Goal: Complete application form

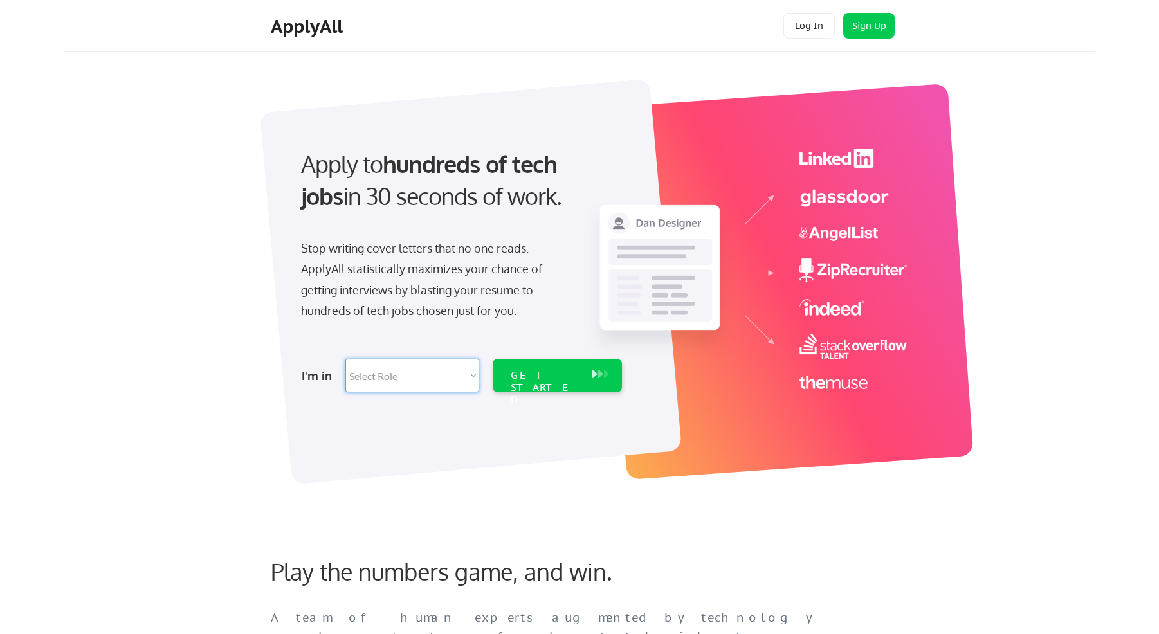
click at [438, 382] on select "Select Role Software Engineering Product Management Customer Success Sales UI/U…" at bounding box center [412, 375] width 134 height 33
select select ""data_science___analytics""
click at [345, 359] on select "Select Role Software Engineering Product Management Customer Success Sales UI/U…" at bounding box center [412, 375] width 134 height 33
select select ""data_science___analytics""
click at [544, 370] on div "GET STARTED" at bounding box center [545, 387] width 69 height 37
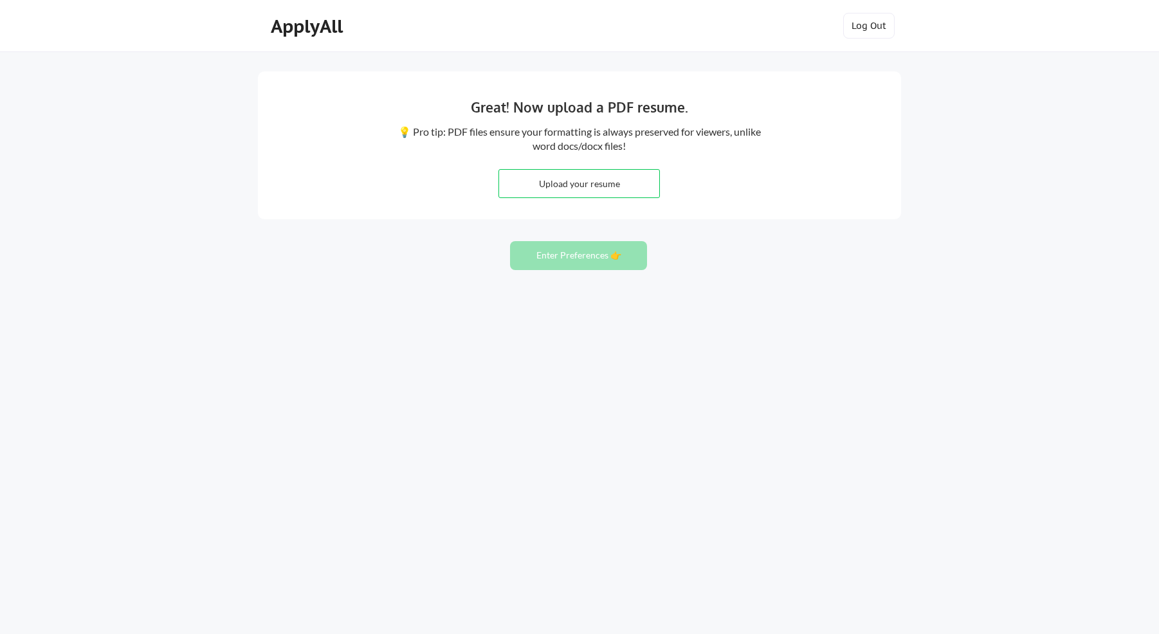
click at [572, 184] on input "file" at bounding box center [579, 184] width 160 height 28
type input "C:\fakepath\MinalPatil_Resume.pdf"
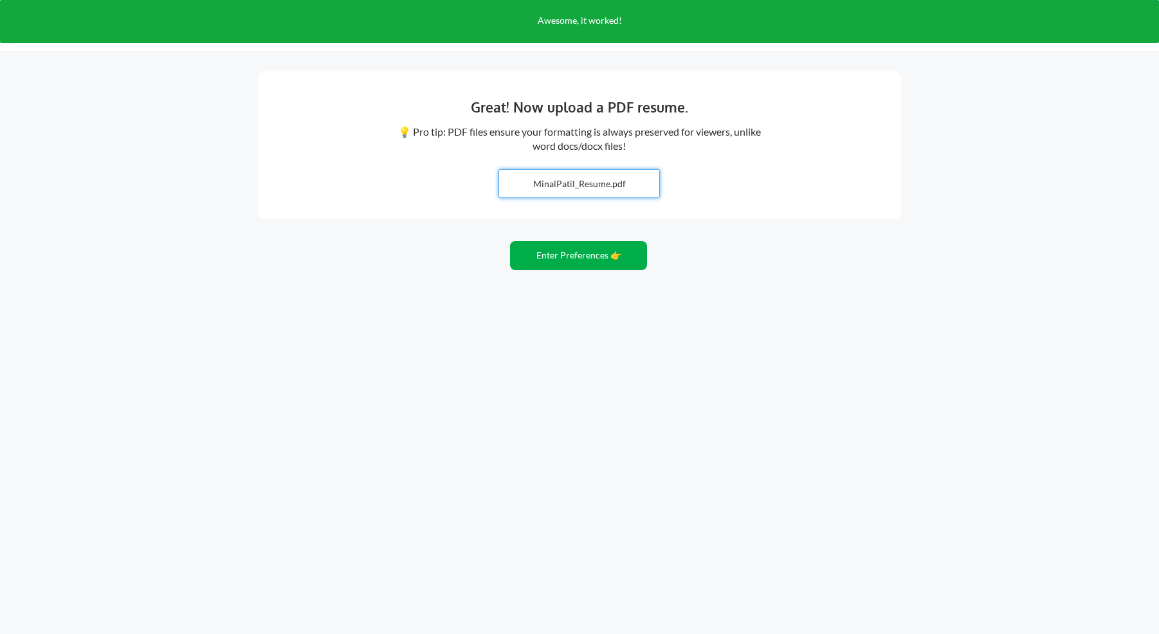
click at [604, 261] on button "Enter Preferences 👉" at bounding box center [578, 255] width 137 height 29
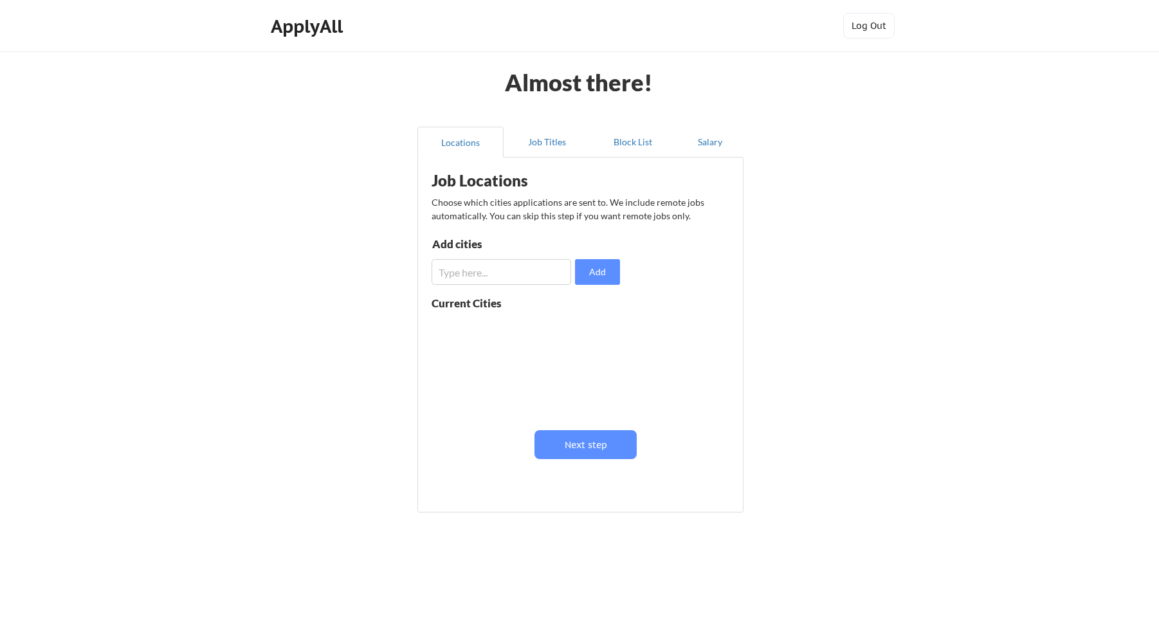
click at [520, 268] on input "input" at bounding box center [501, 272] width 140 height 26
type input "l"
click at [503, 276] on input "input" at bounding box center [501, 272] width 140 height 26
type input "irvine"
click at [601, 272] on button "Add" at bounding box center [597, 272] width 45 height 26
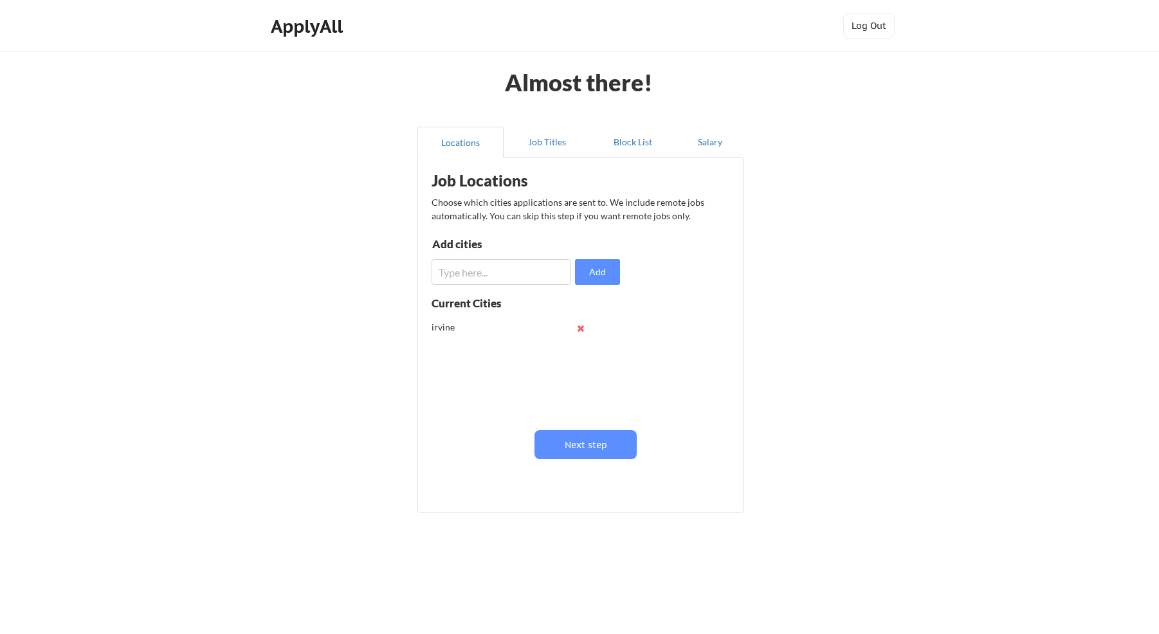
click at [493, 269] on input "input" at bounding box center [501, 272] width 140 height 26
type input "los angeles"
drag, startPoint x: 597, startPoint y: 271, endPoint x: 580, endPoint y: 272, distance: 16.8
click at [595, 271] on button "Add" at bounding box center [597, 272] width 45 height 26
click at [480, 277] on input "input" at bounding box center [501, 272] width 140 height 26
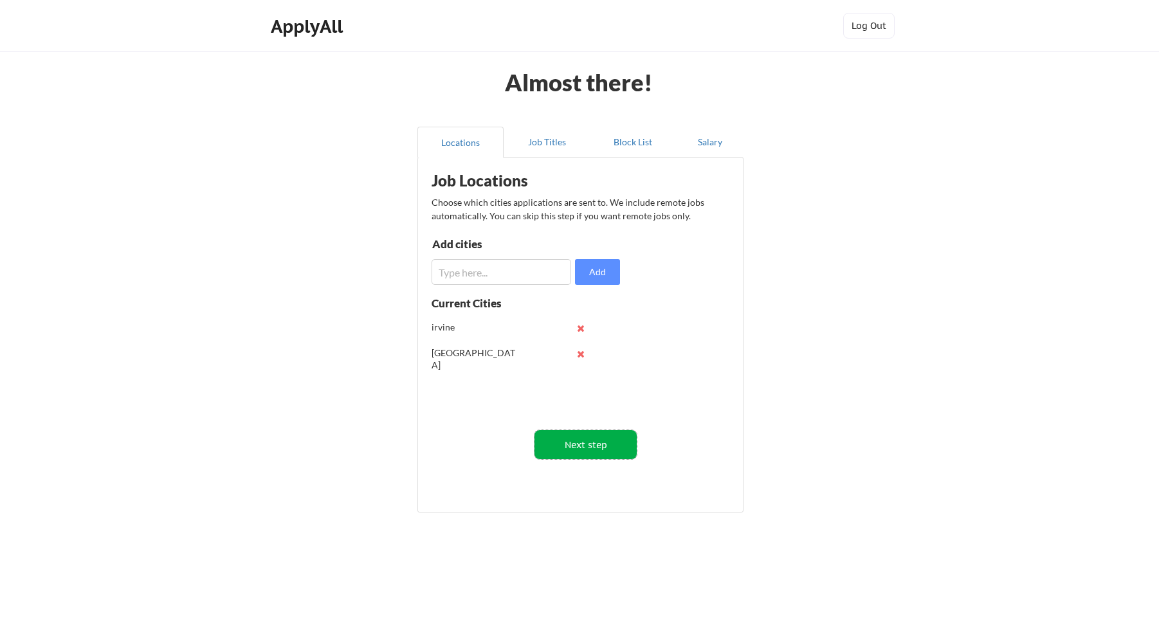
click at [601, 453] on button "Next step" at bounding box center [585, 444] width 102 height 29
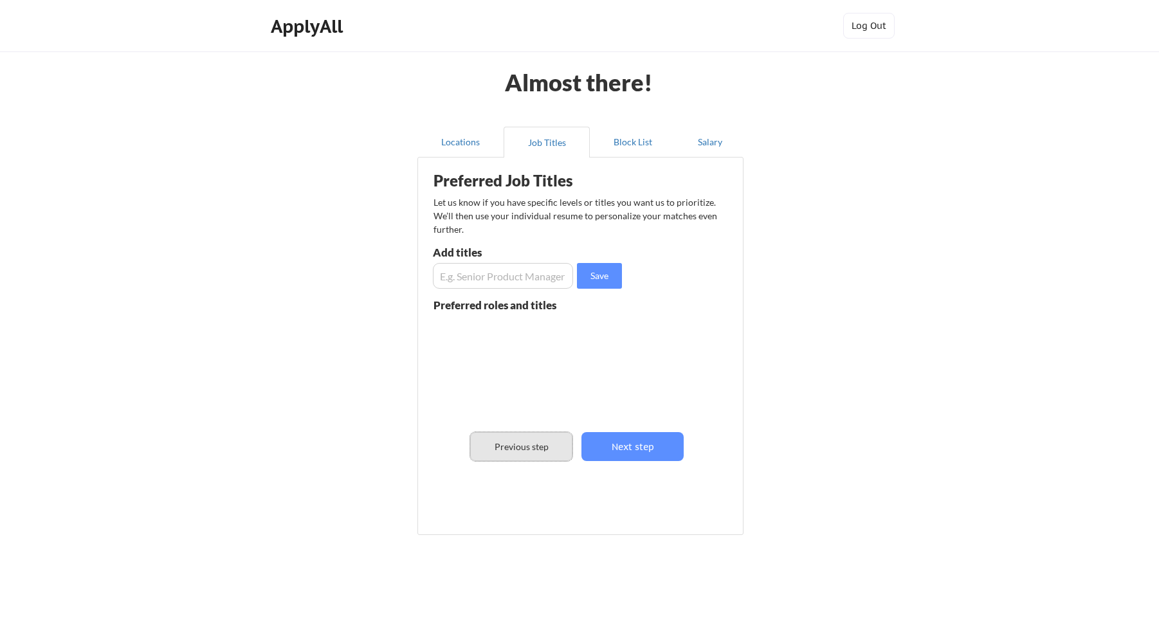
click at [535, 451] on button "Previous step" at bounding box center [521, 446] width 102 height 29
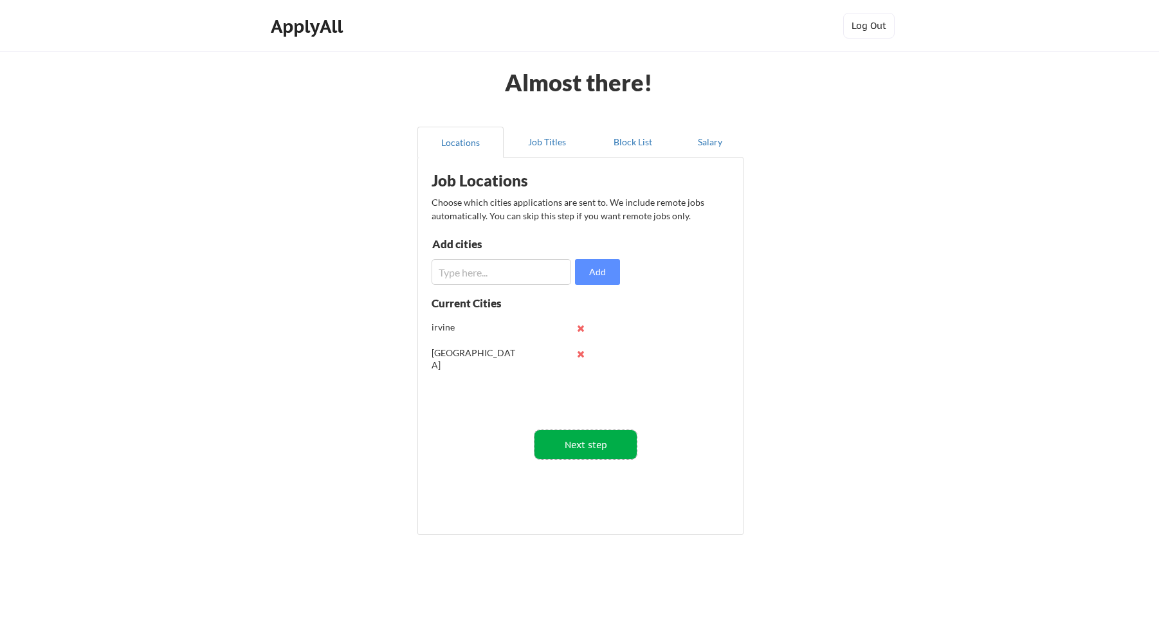
click at [579, 450] on button "Next step" at bounding box center [585, 444] width 102 height 29
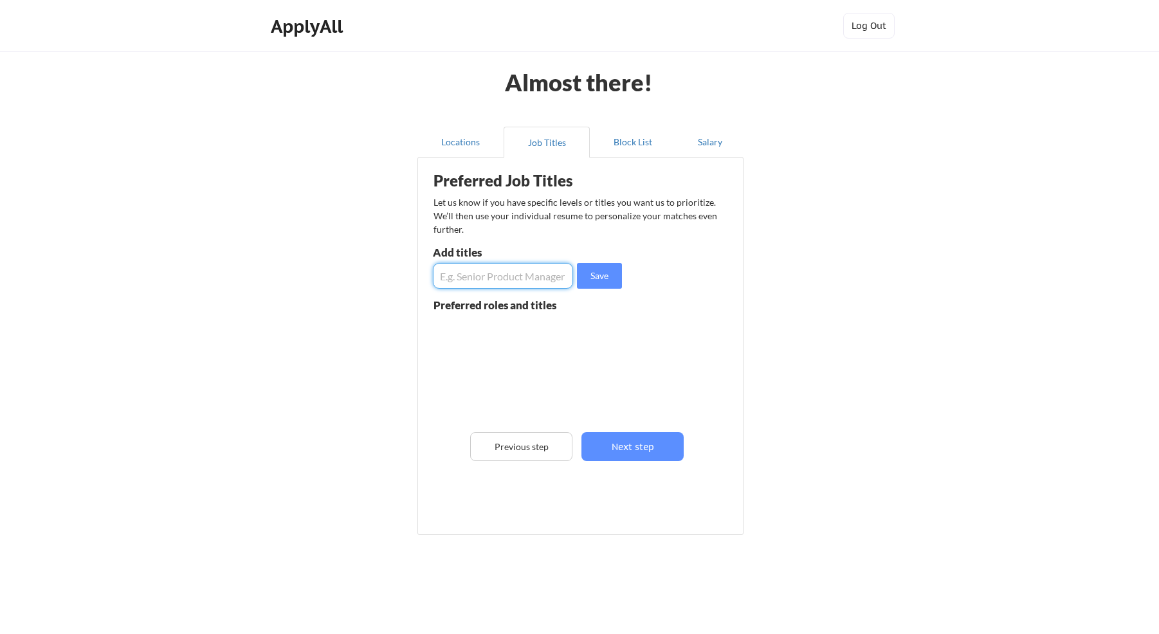
click at [482, 275] on input "input" at bounding box center [503, 276] width 140 height 26
type input "data analyst"
drag, startPoint x: 600, startPoint y: 275, endPoint x: 505, endPoint y: 291, distance: 96.5
click at [599, 275] on button "Save" at bounding box center [599, 276] width 45 height 26
click at [492, 279] on input "input" at bounding box center [503, 276] width 140 height 26
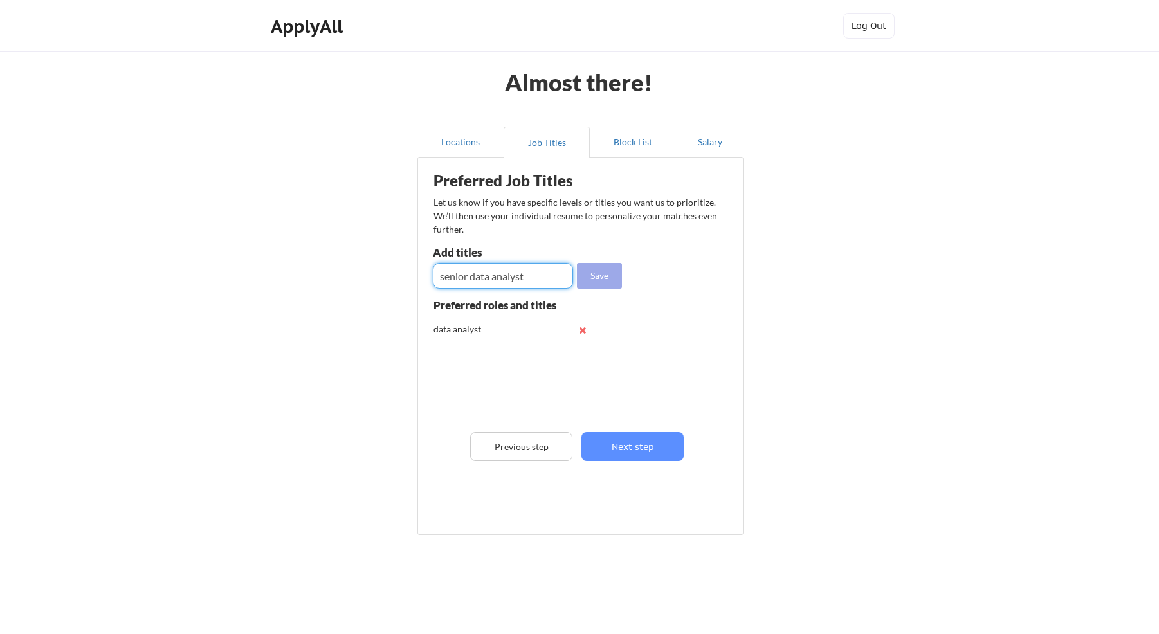
type input "senior data analyst"
drag, startPoint x: 610, startPoint y: 271, endPoint x: 588, endPoint y: 276, distance: 22.0
click at [608, 271] on button "Save" at bounding box center [599, 276] width 45 height 26
click at [468, 273] on input "input" at bounding box center [503, 276] width 140 height 26
type input "data scientist"
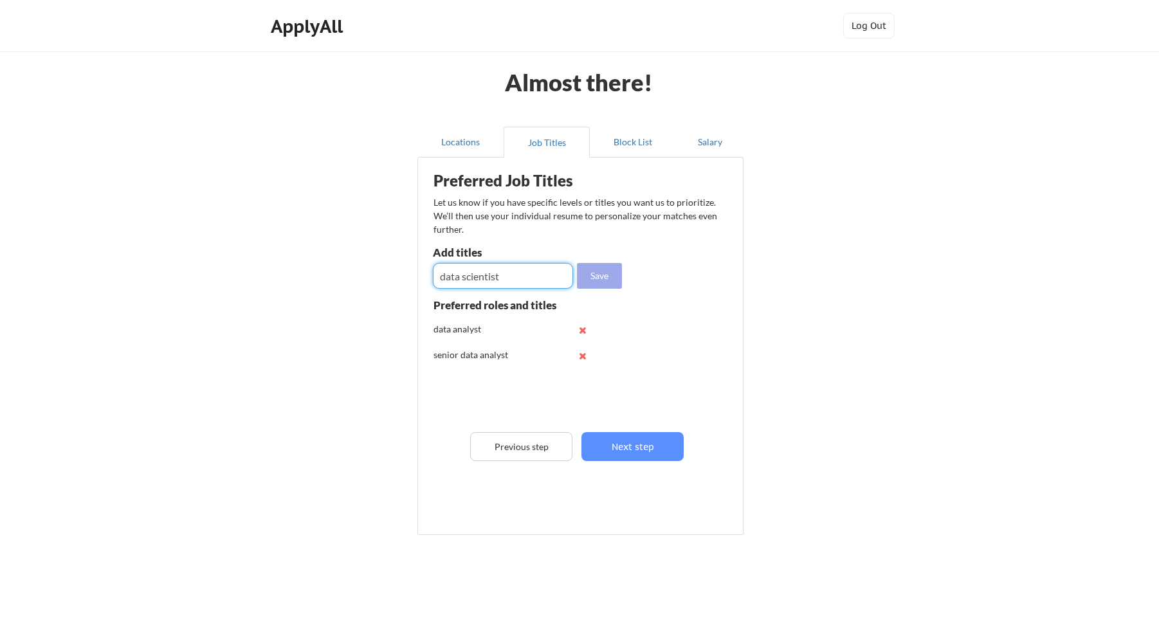
click at [614, 276] on button "Save" at bounding box center [599, 276] width 45 height 26
click at [514, 275] on input "input" at bounding box center [503, 276] width 140 height 26
type input "data engineer"
click at [608, 281] on button "Save" at bounding box center [599, 276] width 45 height 26
click at [495, 278] on input "input" at bounding box center [503, 276] width 140 height 26
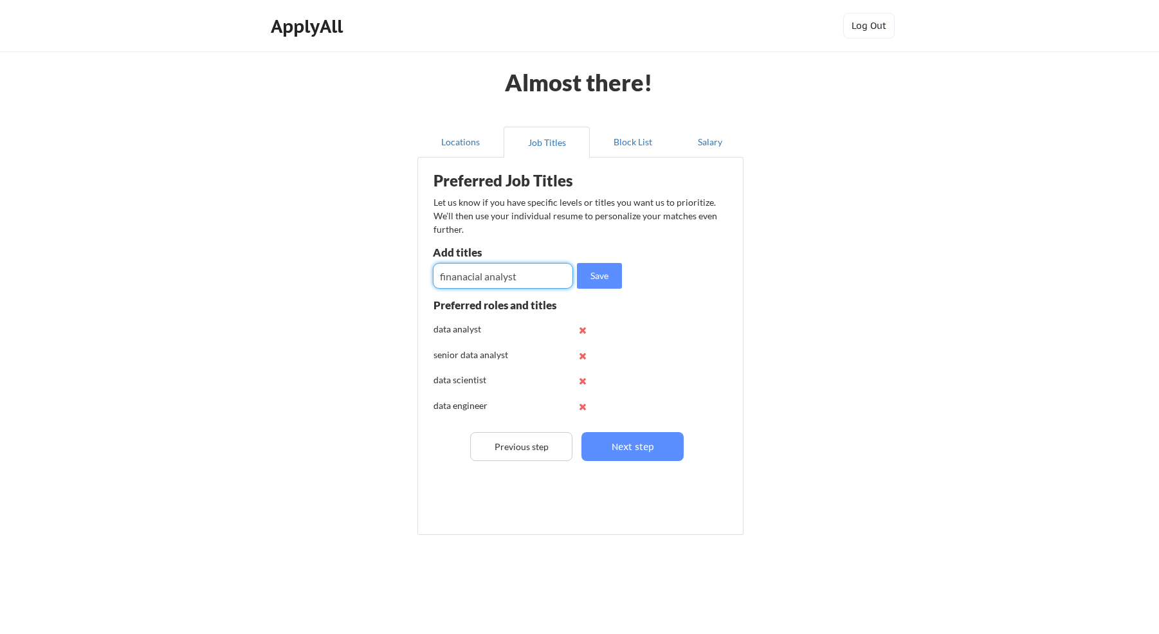
click at [464, 279] on input "input" at bounding box center [503, 276] width 140 height 26
type input "financial analyst"
click at [614, 278] on button "Save" at bounding box center [599, 276] width 45 height 26
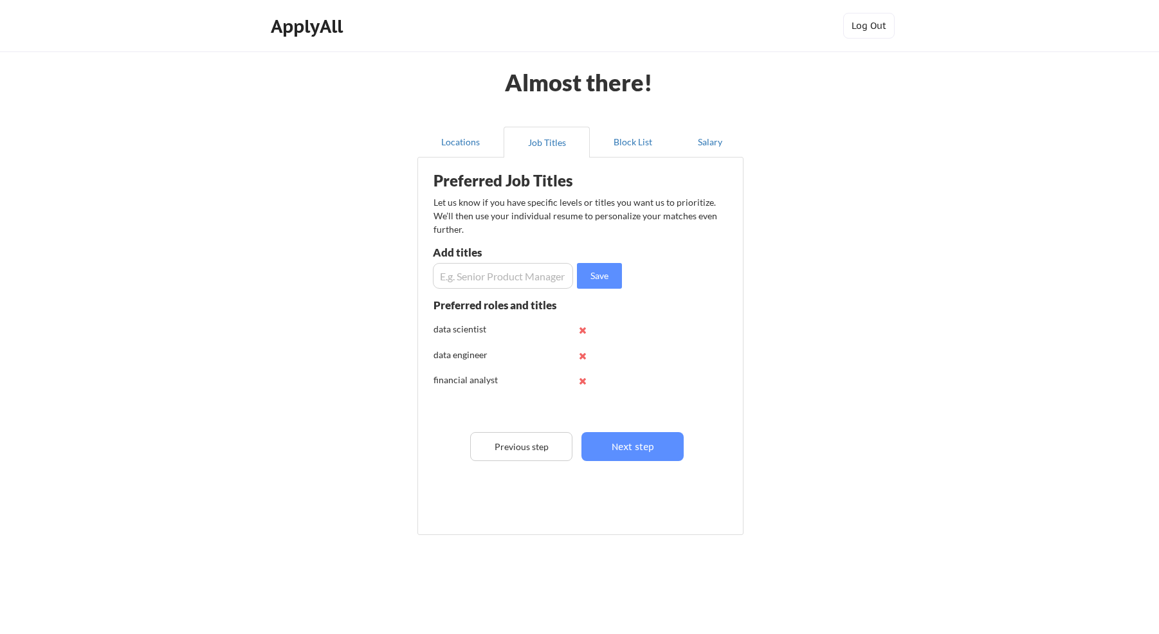
click at [506, 276] on input "input" at bounding box center [503, 276] width 140 height 26
type input "business analyst"
drag, startPoint x: 613, startPoint y: 281, endPoint x: 496, endPoint y: 295, distance: 117.9
click at [613, 281] on button "Save" at bounding box center [599, 276] width 45 height 26
click at [479, 282] on input "input" at bounding box center [503, 276] width 140 height 26
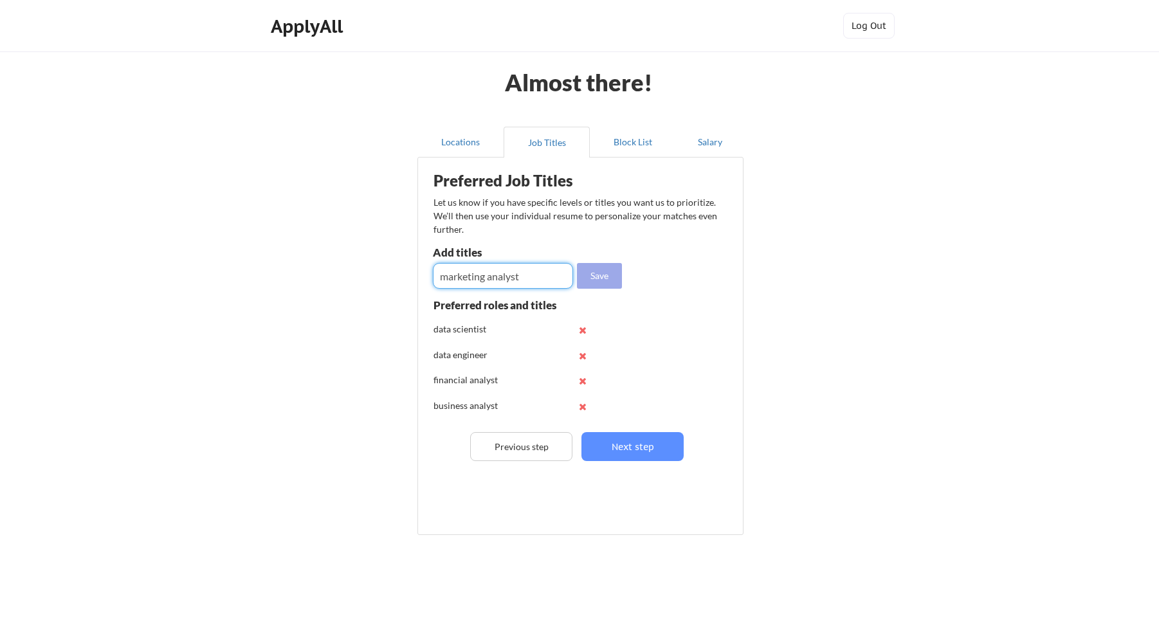
type input "marketing analyst"
click at [608, 273] on button "Save" at bounding box center [599, 276] width 45 height 26
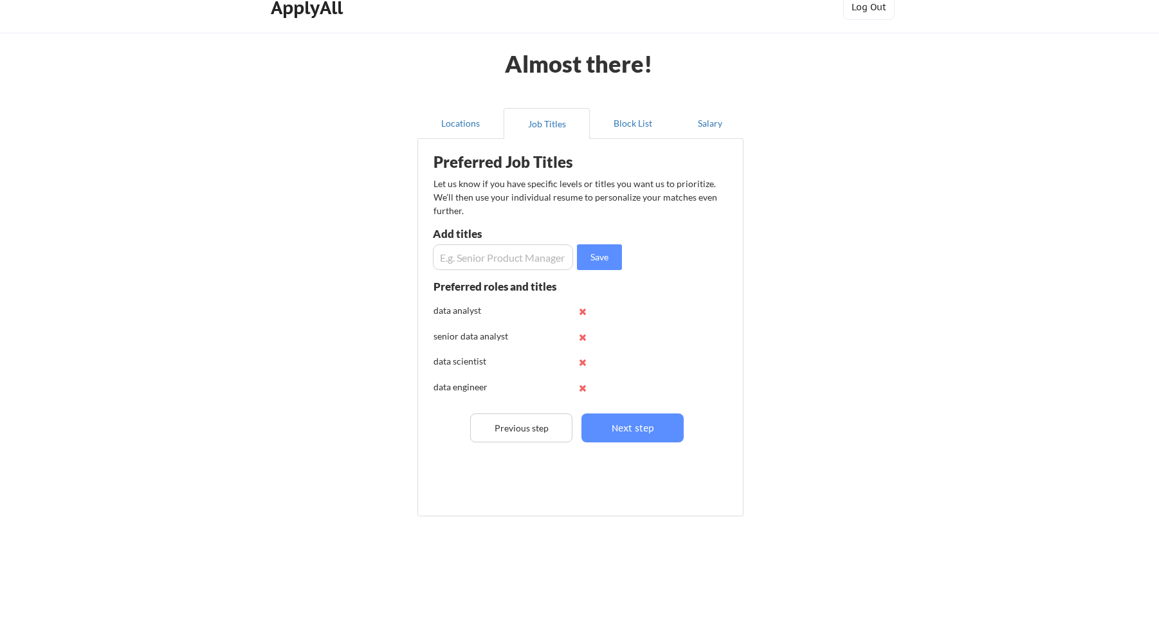
scroll to position [77, 0]
click at [639, 439] on button "Next step" at bounding box center [632, 427] width 102 height 29
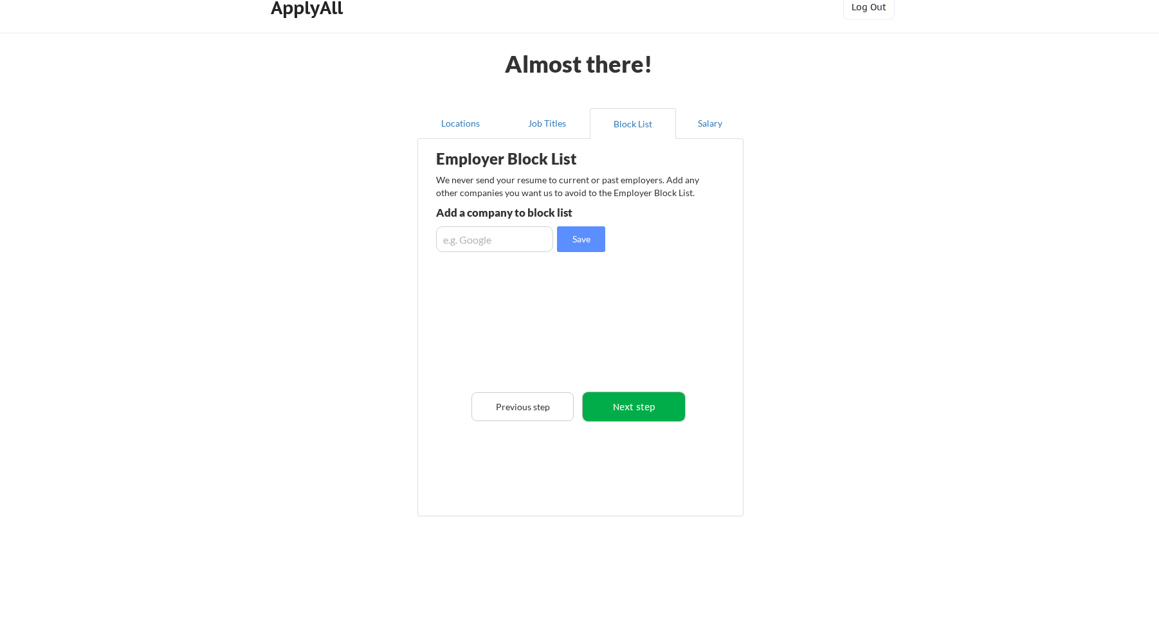
click at [639, 412] on button "Next step" at bounding box center [634, 406] width 102 height 29
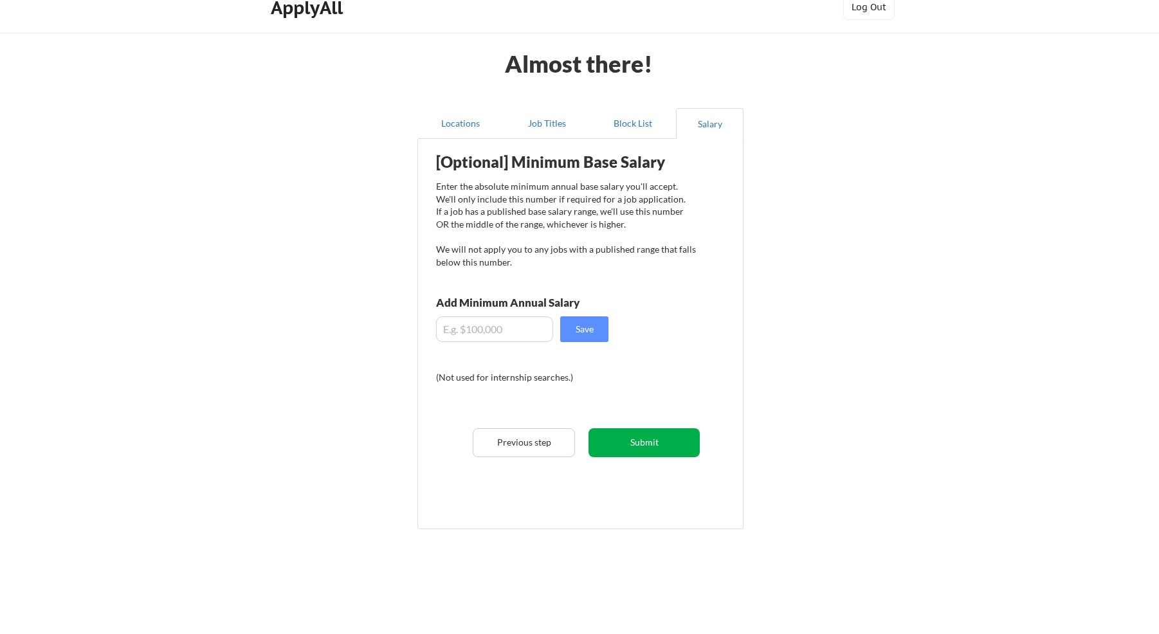
click at [652, 441] on button "Submit" at bounding box center [643, 442] width 111 height 29
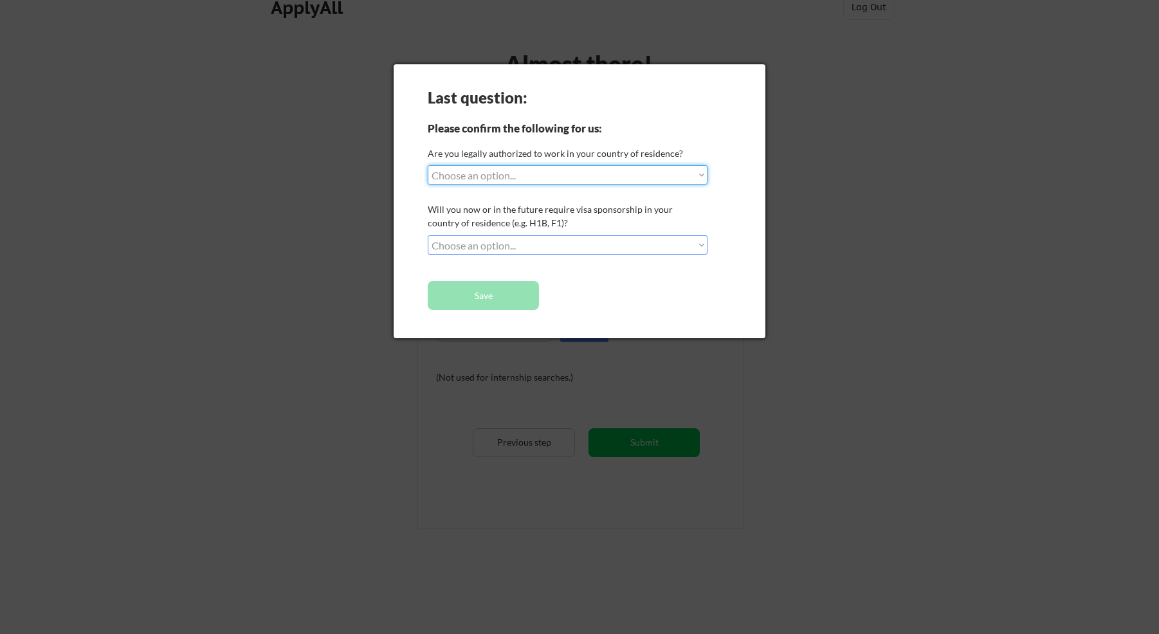
click at [467, 177] on select "Choose an option... Yes, I am a US Citizen Yes, I am a Canadian Citizen Yes, I …" at bounding box center [568, 174] width 280 height 19
select select ""yes__i_am_here_on_a_visa__h1b__opt__etc__""
click at [428, 165] on select "Choose an option... Yes, I am a US Citizen Yes, I am a Canadian Citizen Yes, I …" at bounding box center [568, 174] width 280 height 19
click at [480, 241] on select "Choose an option... No, I will not need sponsorship Yes, I will need sponsorship" at bounding box center [568, 244] width 280 height 19
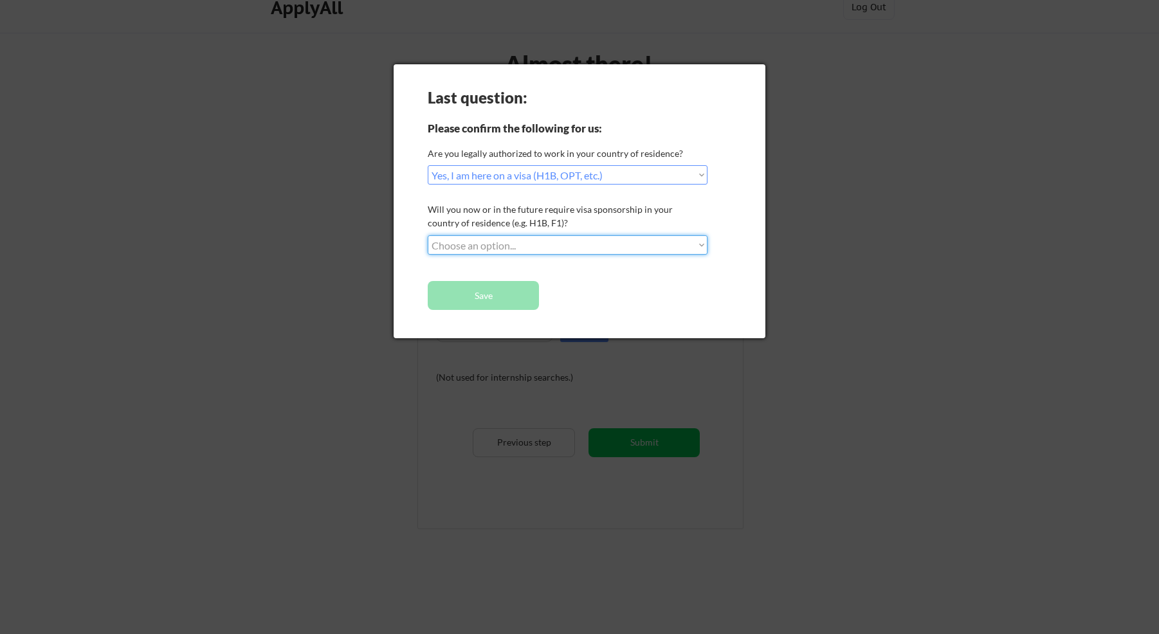
select select ""yes__i_will_need_sponsorship""
click at [428, 235] on select "Choose an option... No, I will not need sponsorship Yes, I will need sponsorship" at bounding box center [568, 244] width 280 height 19
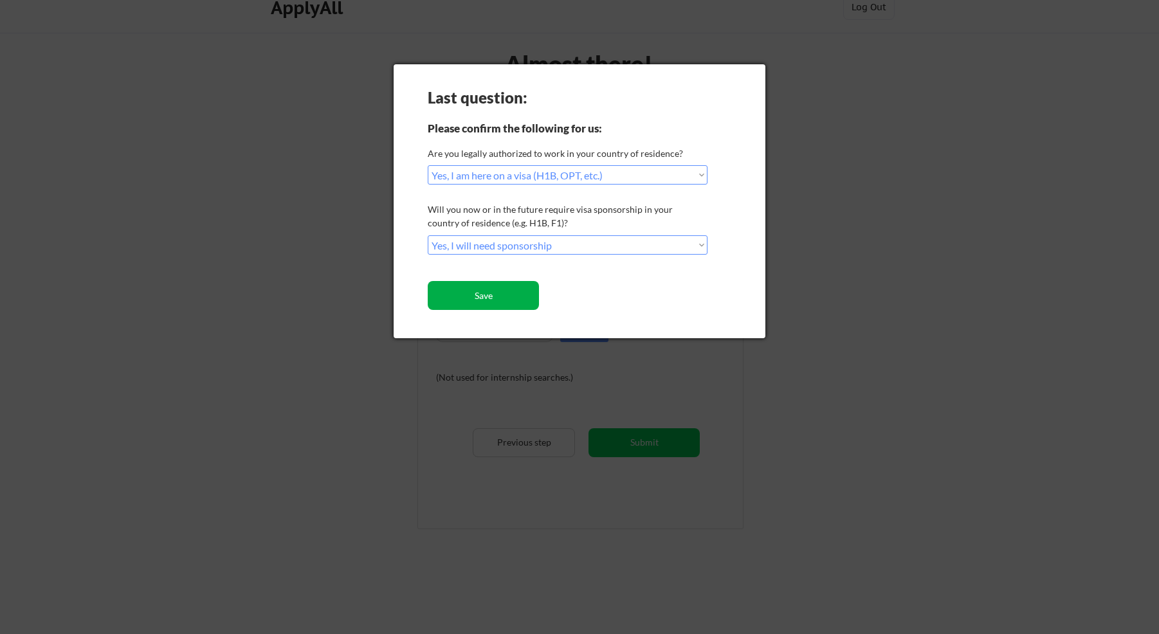
click at [484, 295] on button "Save" at bounding box center [483, 295] width 111 height 29
